Goal: Information Seeking & Learning: Learn about a topic

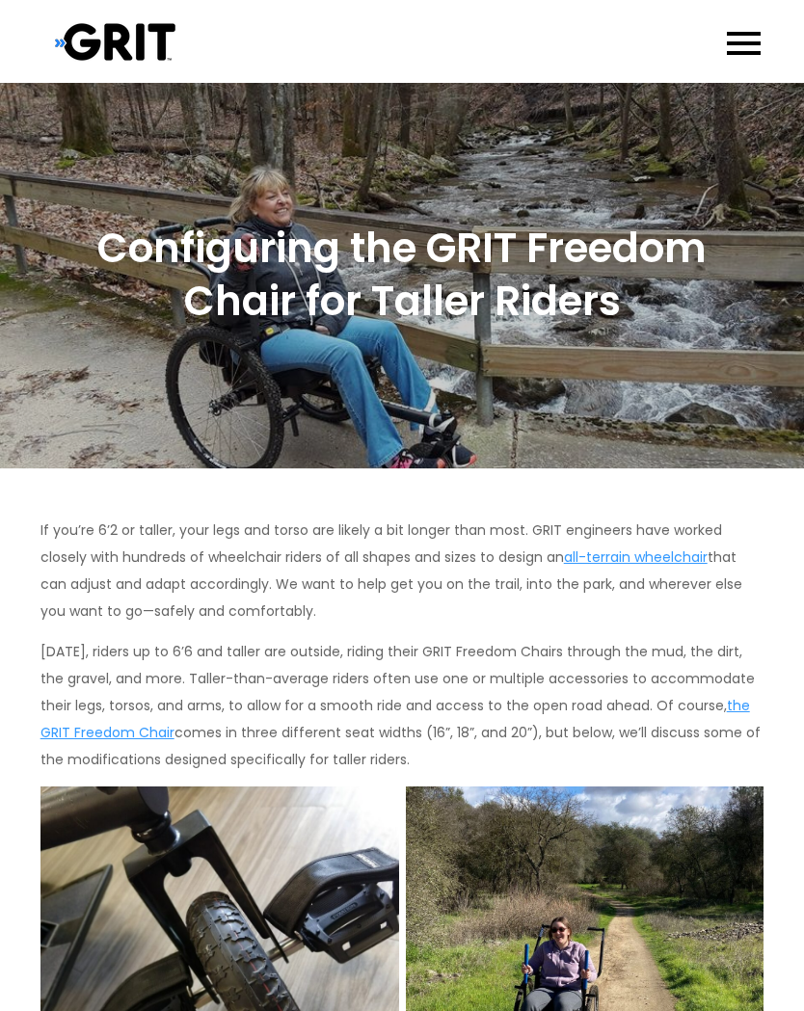
click at [742, 45] on span "Primary Menu" at bounding box center [744, 43] width 34 height 4
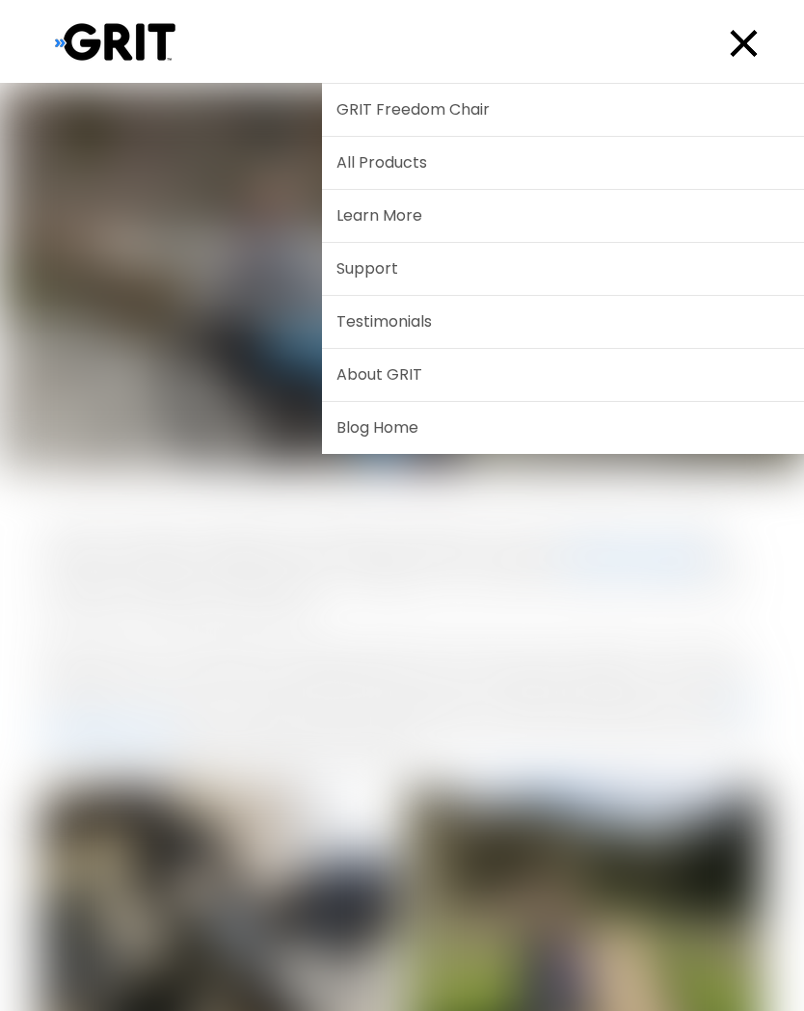
click at [524, 175] on link "All Products" at bounding box center [563, 163] width 482 height 52
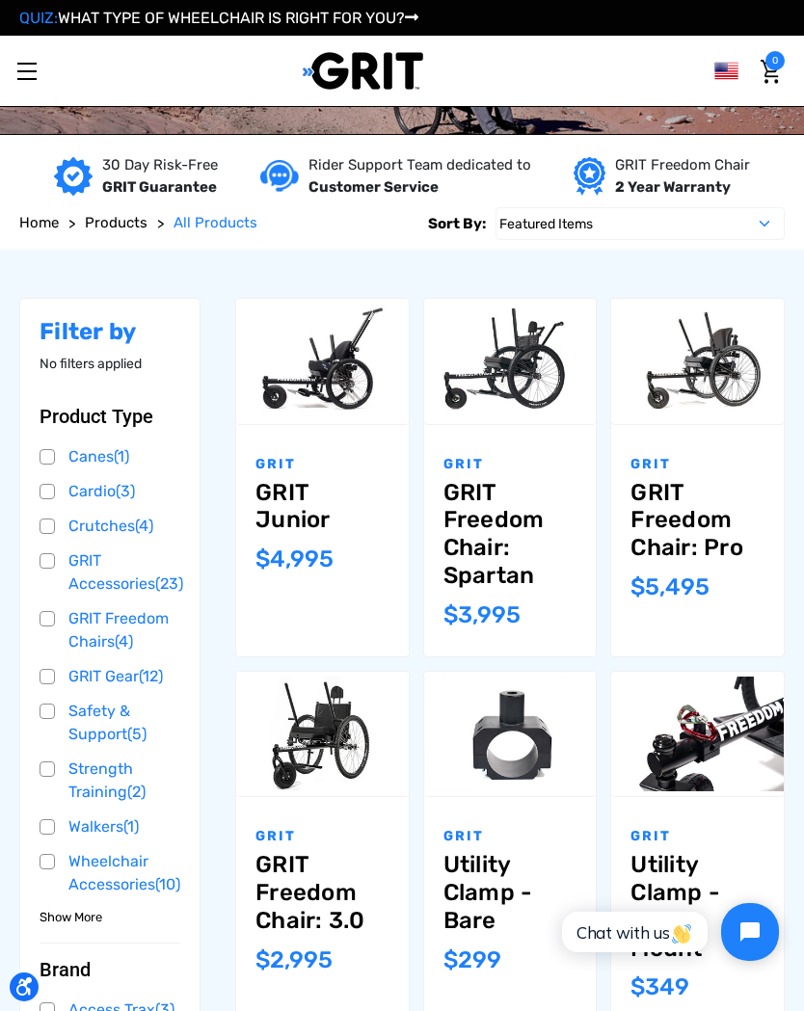
click at [443, 506] on link "GRIT Freedom Chair: Spartan" at bounding box center [510, 534] width 134 height 111
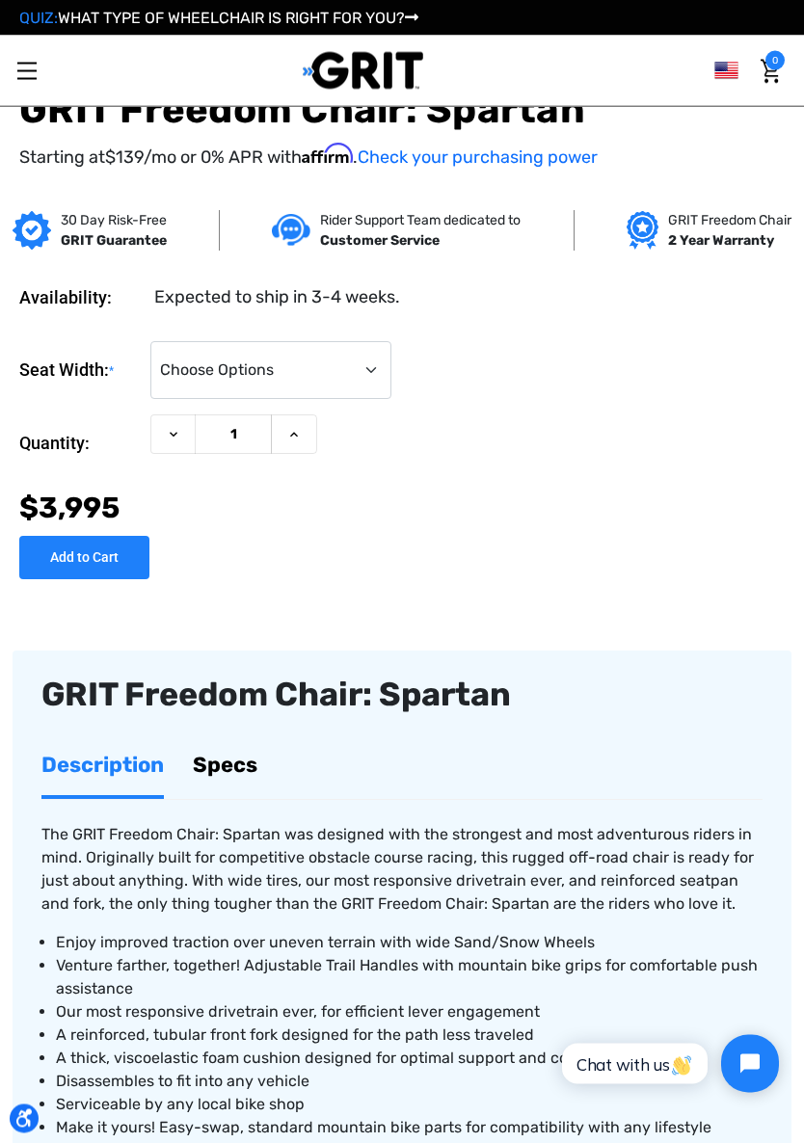
scroll to position [635, 0]
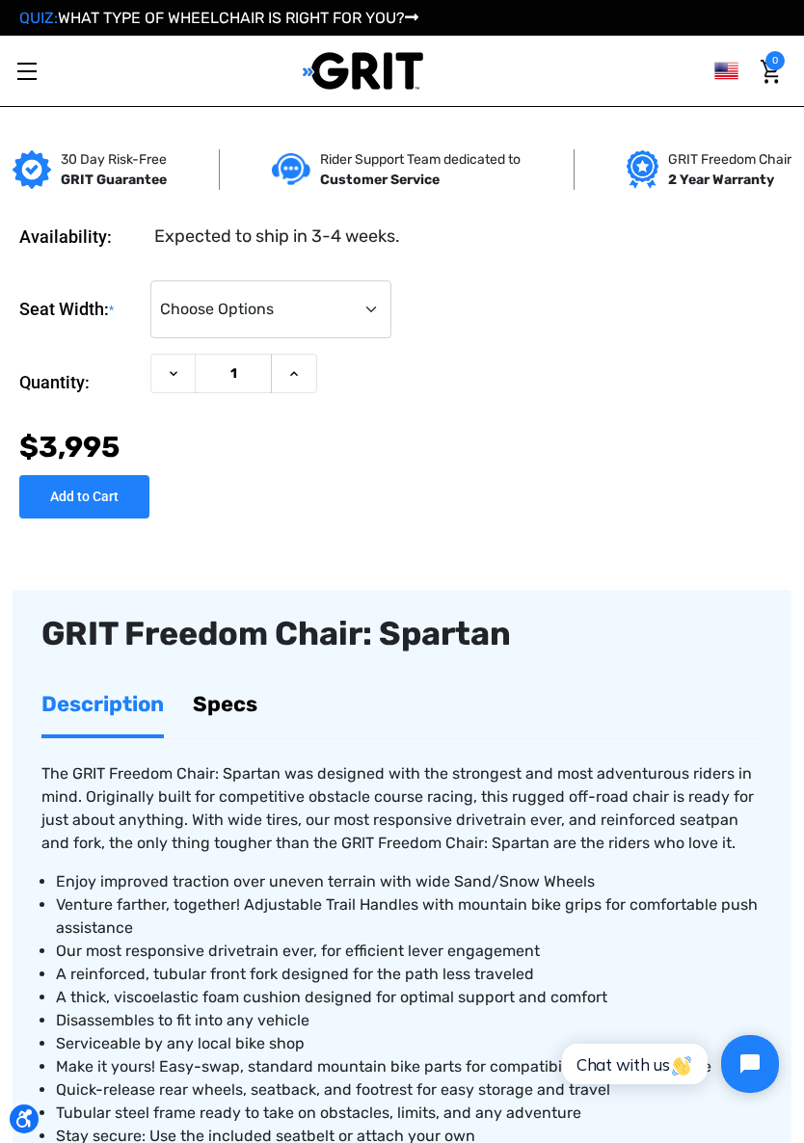
click at [99, 710] on link "Description" at bounding box center [102, 704] width 122 height 61
click at [101, 719] on link "Description" at bounding box center [102, 704] width 122 height 61
click at [200, 713] on link "Specs" at bounding box center [225, 704] width 65 height 61
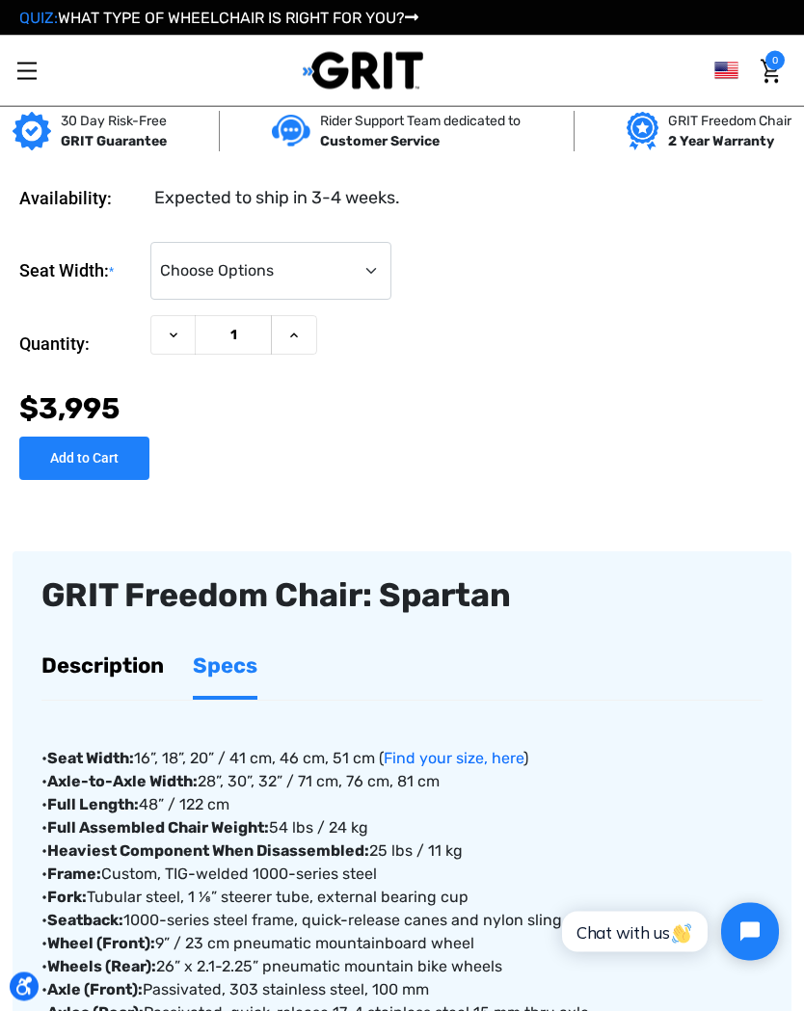
scroll to position [668, 0]
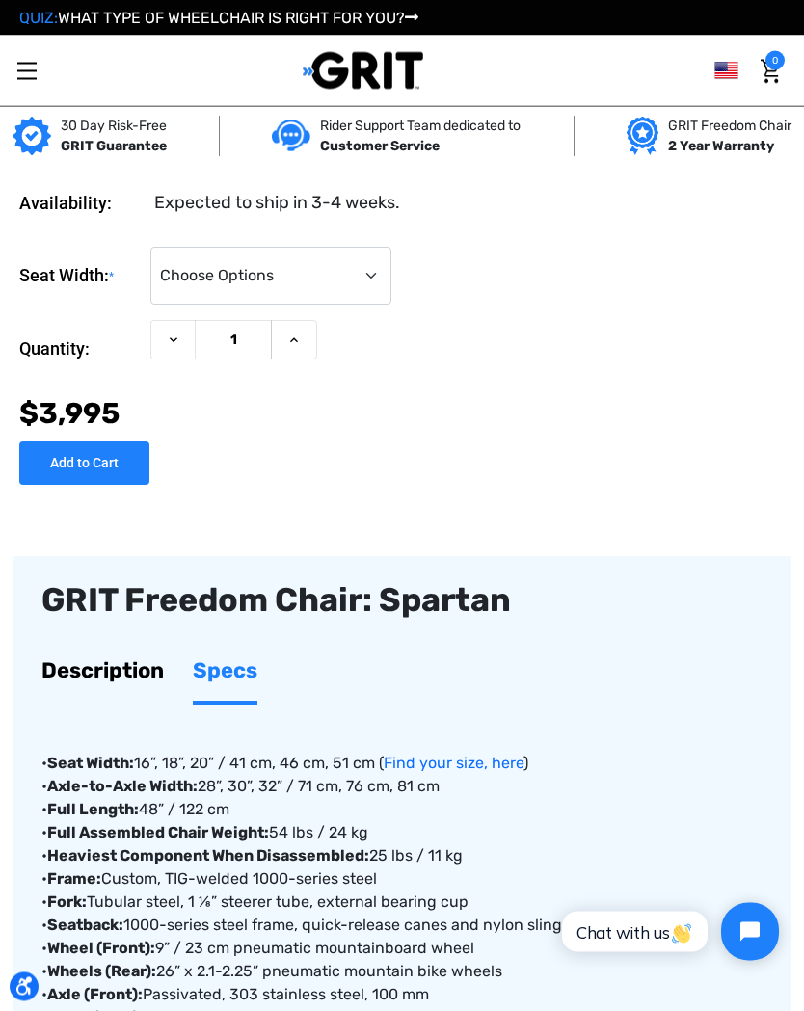
click at [106, 522] on div "Previous" at bounding box center [402, 647] width 779 height 2529
click at [111, 534] on div "Previous" at bounding box center [402, 647] width 779 height 2529
click at [103, 523] on div "Previous" at bounding box center [402, 647] width 779 height 2529
click at [106, 534] on div "Previous" at bounding box center [402, 647] width 779 height 2529
click at [152, 538] on div "Previous" at bounding box center [402, 647] width 779 height 2529
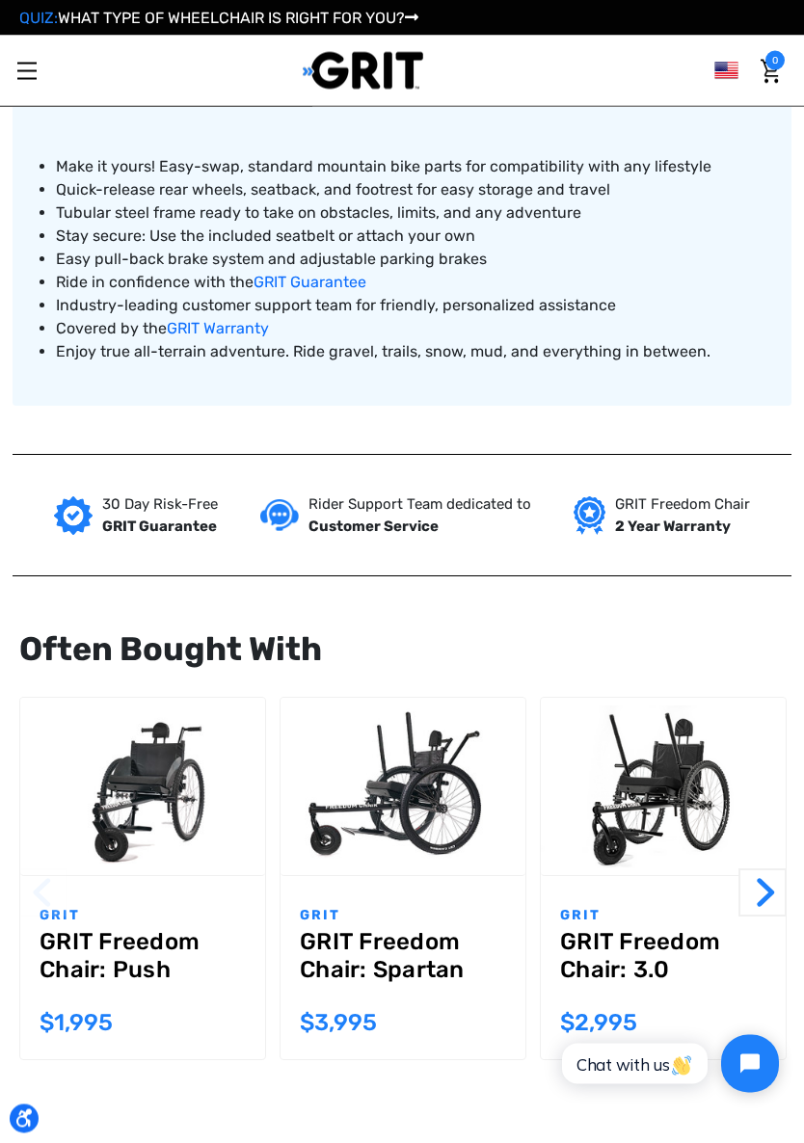
scroll to position [1795, 0]
